Goal: Information Seeking & Learning: Check status

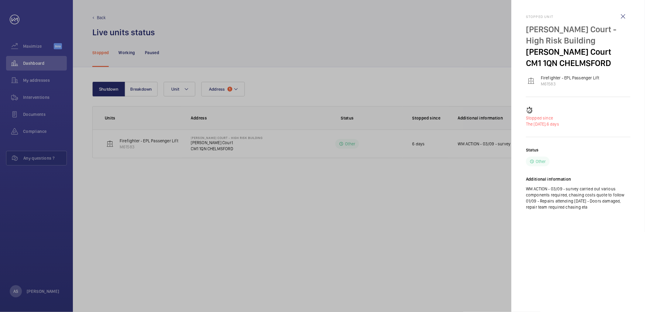
click at [37, 59] on div at bounding box center [322, 156] width 645 height 312
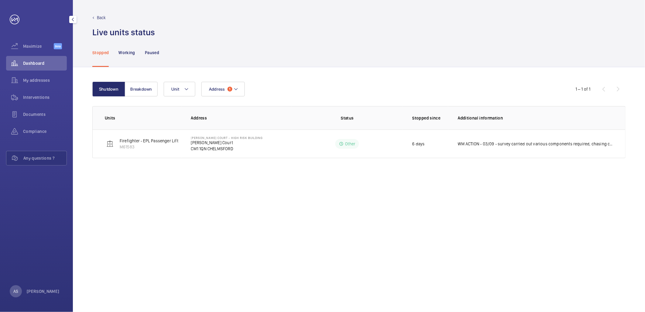
click at [39, 63] on span "Dashboard" at bounding box center [45, 63] width 44 height 6
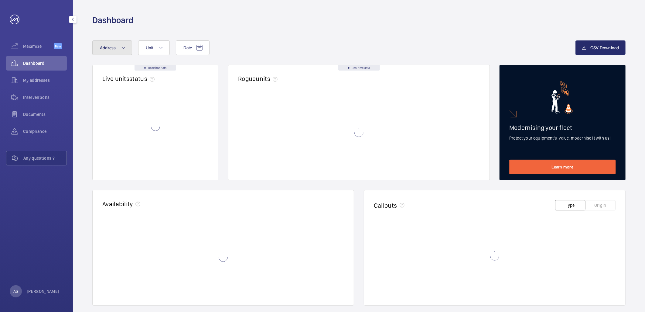
click at [124, 47] on mat-icon at bounding box center [123, 47] width 5 height 7
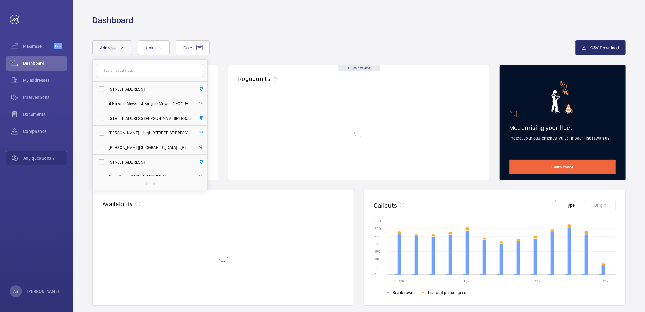
click at [117, 74] on input "text" at bounding box center [150, 70] width 106 height 13
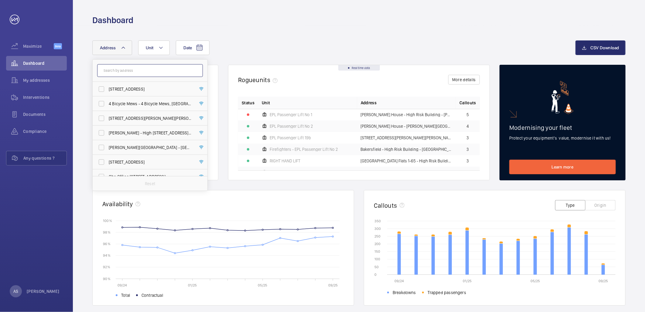
click at [128, 74] on input "text" at bounding box center [150, 70] width 106 height 13
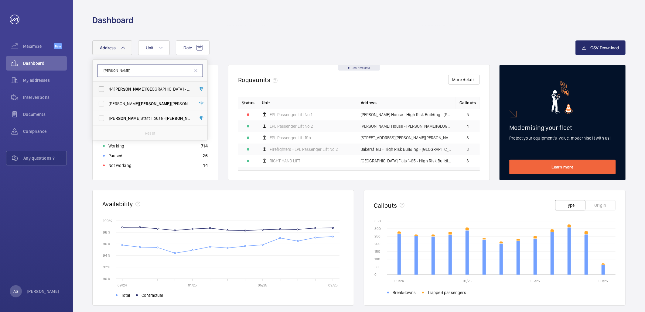
type input "[PERSON_NAME]"
click at [145, 87] on span "[STREET_ADDRESS][GEOGRAPHIC_DATA][PERSON_NAME] - [STREET_ADDRESS][PERSON_NAME]" at bounding box center [151, 89] width 84 height 6
click at [108, 87] on input "[STREET_ADDRESS][GEOGRAPHIC_DATA][PERSON_NAME] - [STREET_ADDRESS][PERSON_NAME]" at bounding box center [101, 89] width 12 height 12
checkbox input "true"
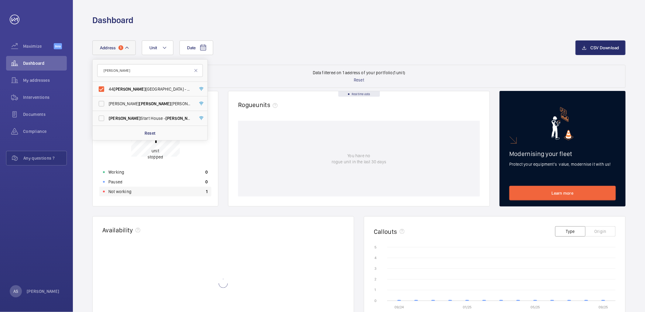
click at [196, 187] on div "Not working 1" at bounding box center [155, 191] width 112 height 10
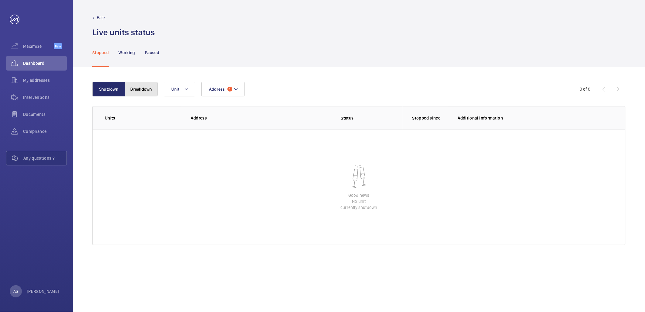
click at [131, 89] on button "Breakdown" at bounding box center [141, 89] width 33 height 15
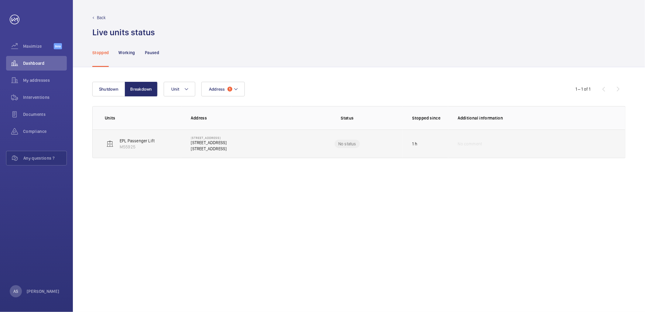
click at [217, 144] on p "[STREET_ADDRESS]" at bounding box center [209, 142] width 36 height 6
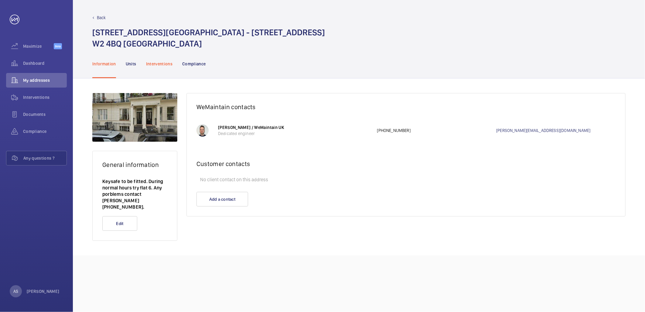
click at [157, 65] on p "Interventions" at bounding box center [159, 64] width 27 height 6
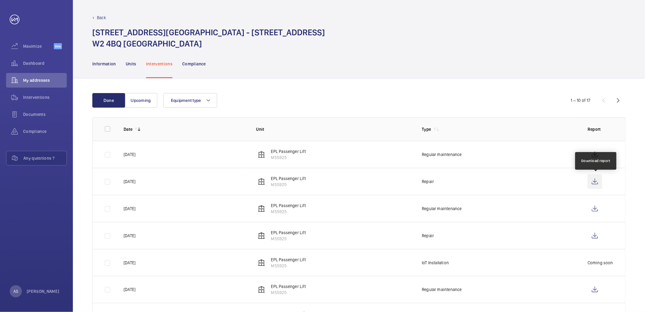
click at [596, 180] on wm-front-icon-button at bounding box center [595, 181] width 15 height 15
click at [29, 63] on span "Dashboard" at bounding box center [45, 63] width 44 height 6
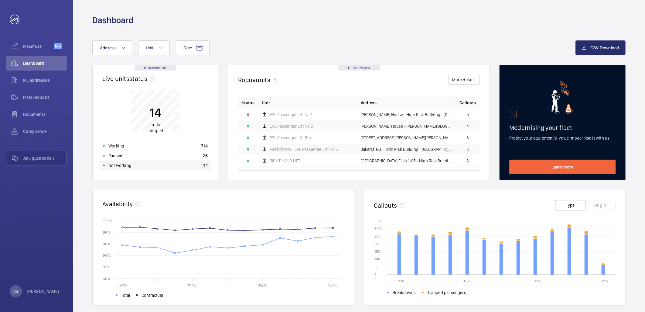
click at [192, 165] on div "Not working 14" at bounding box center [155, 165] width 112 height 10
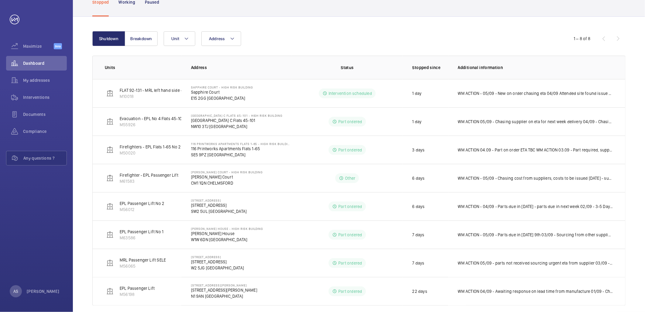
scroll to position [59, 0]
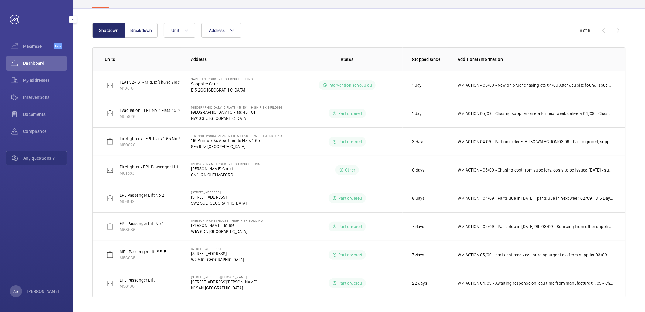
click at [34, 59] on div "Dashboard" at bounding box center [36, 63] width 61 height 15
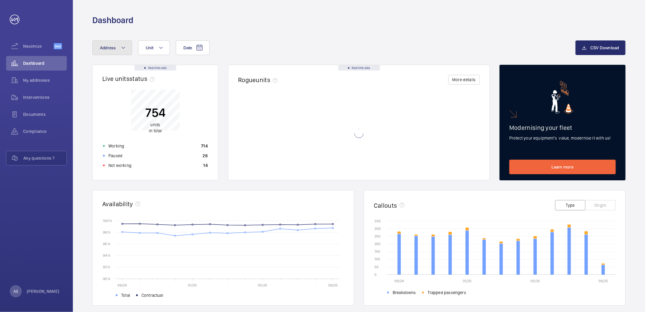
click at [119, 50] on button "Address" at bounding box center [112, 47] width 40 height 15
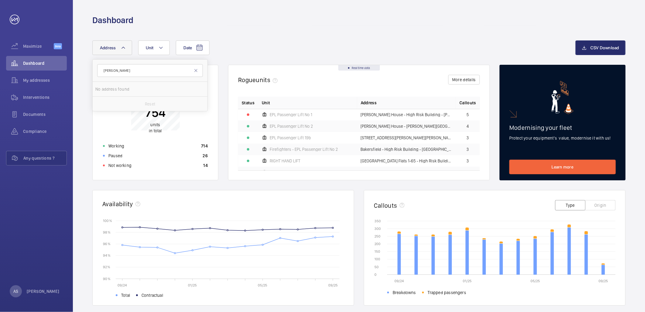
type input "[PERSON_NAME]"
click at [149, 92] on span "[PERSON_NAME][STREET_ADDRESS][PERSON_NAME]" at bounding box center [151, 89] width 84 height 6
click at [108, 92] on input "[PERSON_NAME][STREET_ADDRESS][PERSON_NAME]" at bounding box center [101, 89] width 12 height 12
checkbox input "true"
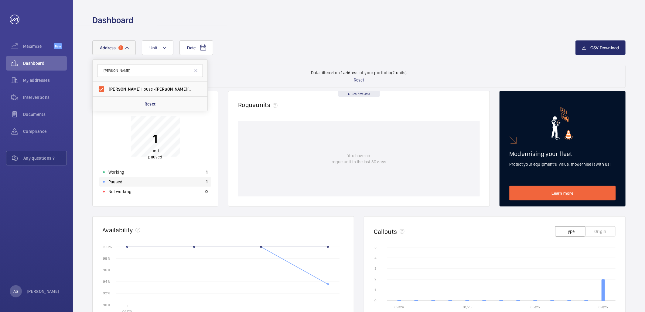
click at [167, 181] on div "Paused 1" at bounding box center [155, 182] width 112 height 10
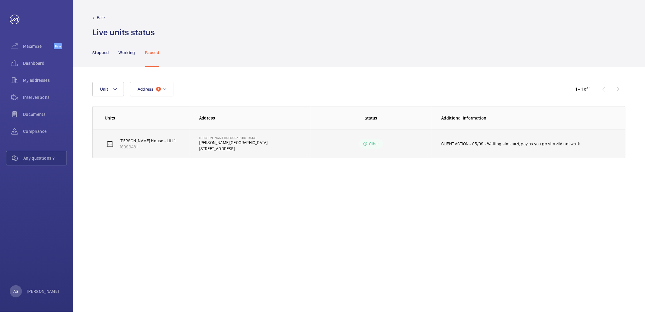
click at [447, 144] on p "CLIENT ACTION - 05/09 - Waiting sim card, pay as you go sim did not work" at bounding box center [510, 144] width 139 height 6
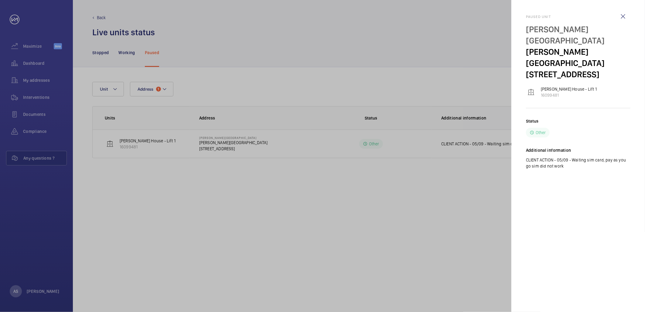
click at [415, 176] on div at bounding box center [322, 156] width 645 height 312
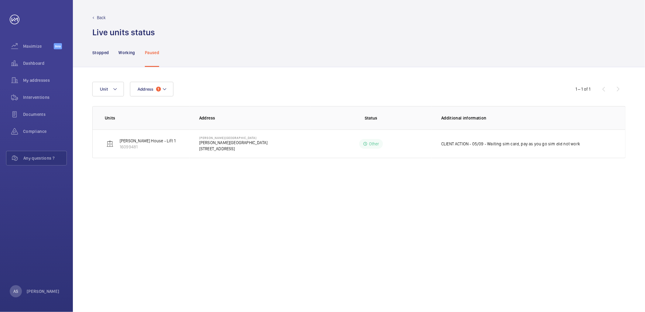
click at [232, 47] on div "Stopped Working Paused" at bounding box center [358, 52] width 533 height 29
